Goal: Information Seeking & Learning: Learn about a topic

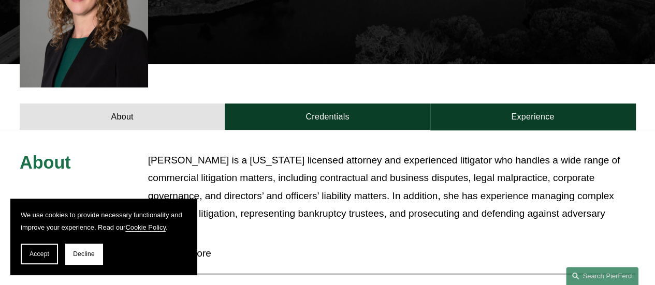
scroll to position [311, 0]
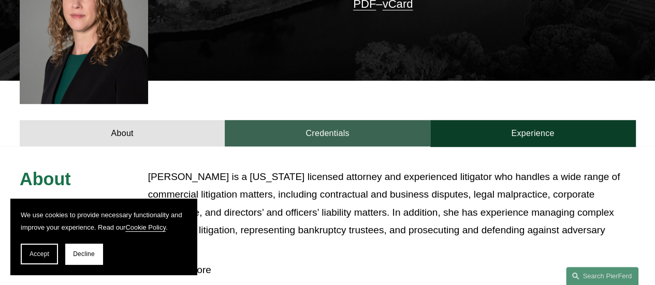
click at [288, 125] on link "Credentials" at bounding box center [327, 133] width 205 height 26
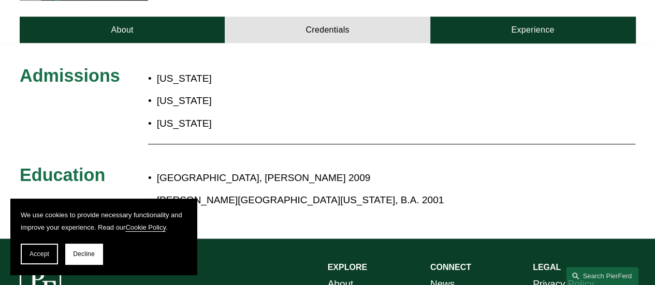
scroll to position [363, 0]
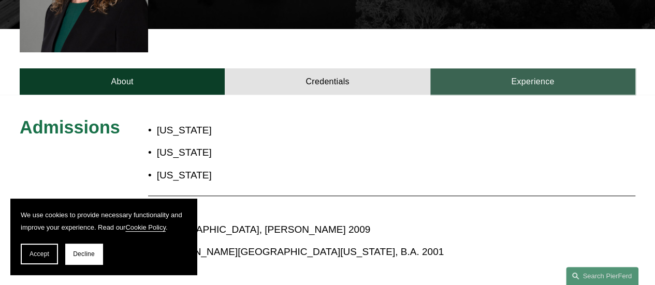
click at [535, 69] on link "Experience" at bounding box center [532, 81] width 205 height 26
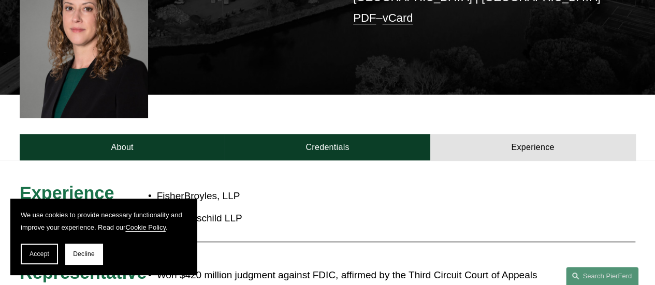
scroll to position [311, 0]
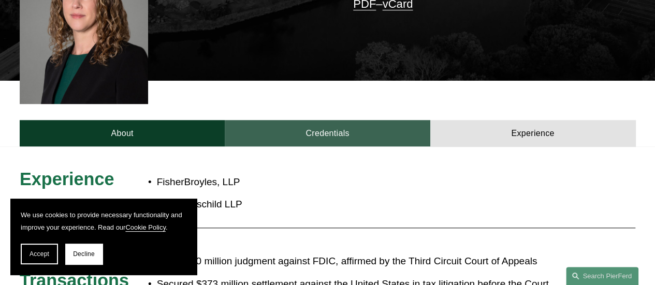
click at [330, 121] on link "Credentials" at bounding box center [327, 133] width 205 height 26
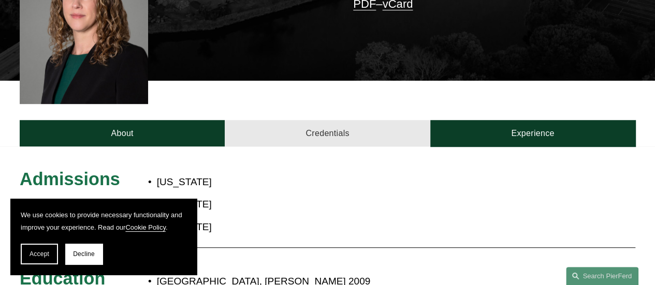
click at [310, 122] on link "Credentials" at bounding box center [327, 133] width 205 height 26
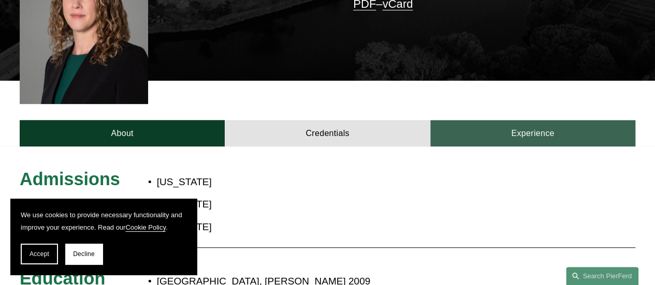
click at [458, 127] on link "Experience" at bounding box center [532, 133] width 205 height 26
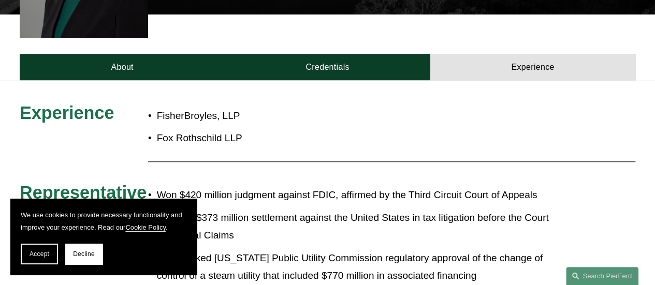
scroll to position [363, 0]
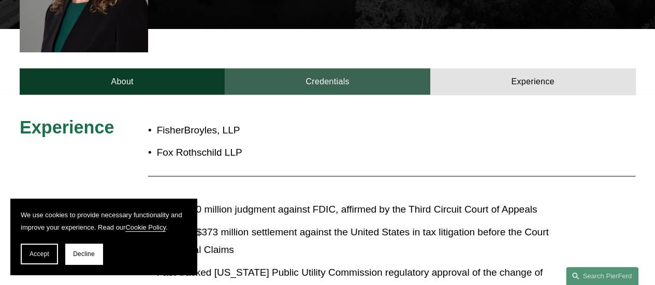
click at [332, 71] on link "Credentials" at bounding box center [327, 81] width 205 height 26
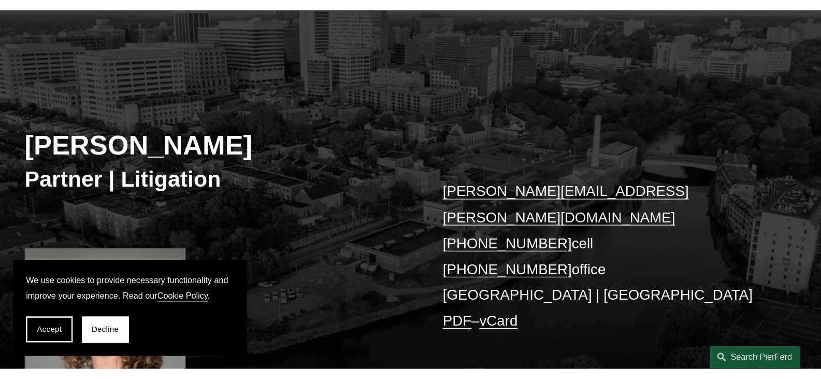
scroll to position [52, 0]
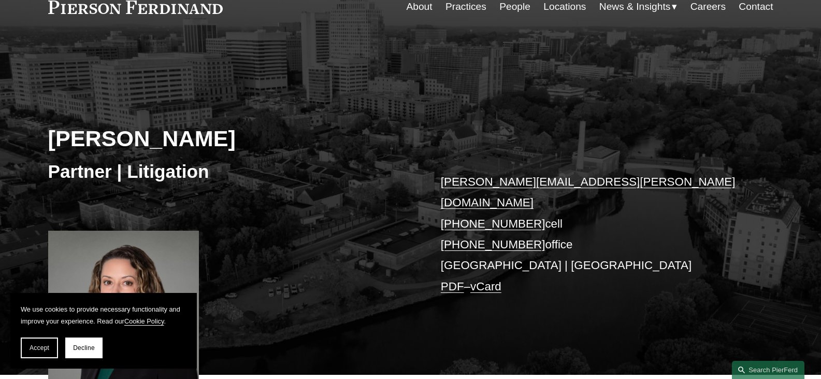
click at [56, 285] on button "Accept" at bounding box center [39, 347] width 37 height 21
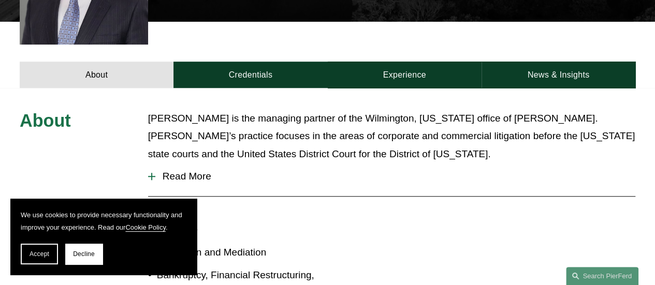
scroll to position [363, 0]
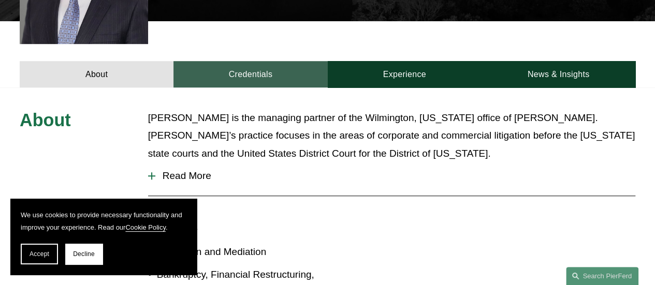
click at [274, 61] on link "Credentials" at bounding box center [251, 74] width 154 height 26
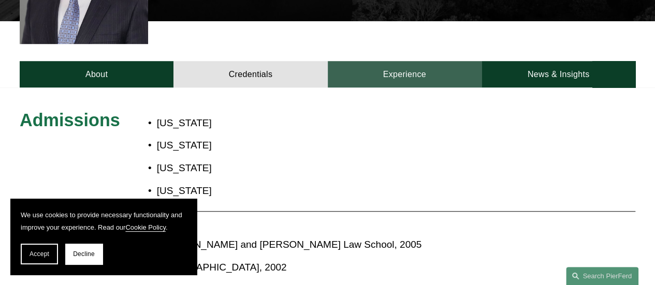
click at [378, 61] on link "Experience" at bounding box center [405, 74] width 154 height 26
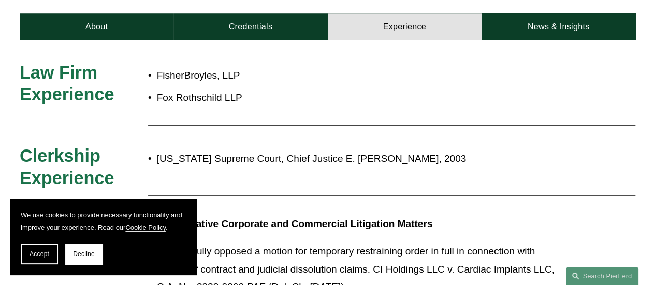
scroll to position [311, 0]
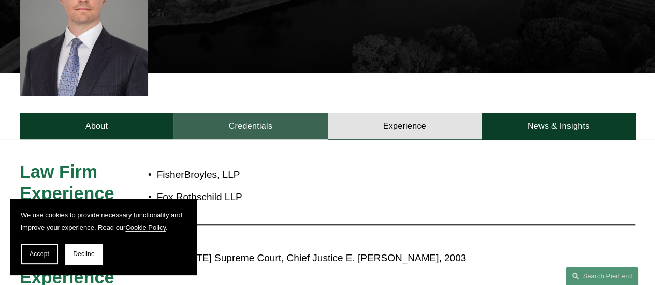
click at [286, 119] on link "Credentials" at bounding box center [251, 126] width 154 height 26
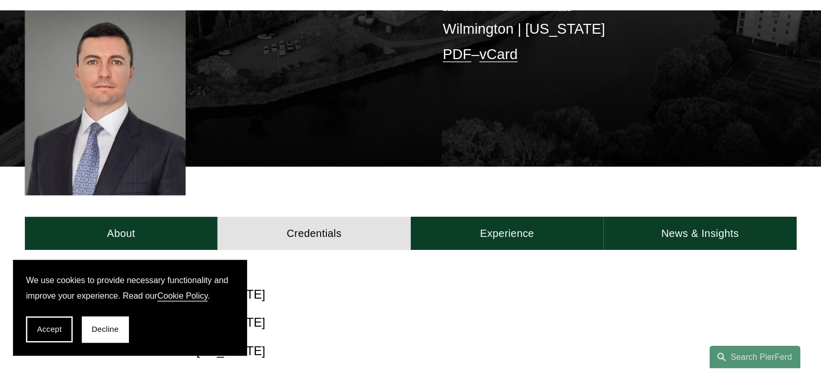
scroll to position [259, 0]
